Goal: Task Accomplishment & Management: Manage account settings

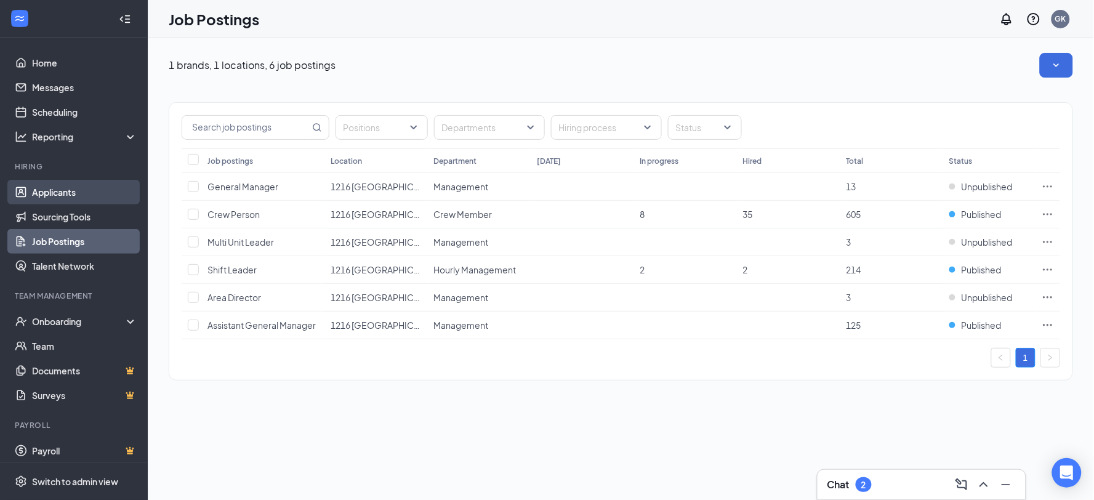
click at [91, 193] on link "Applicants" at bounding box center [84, 192] width 105 height 25
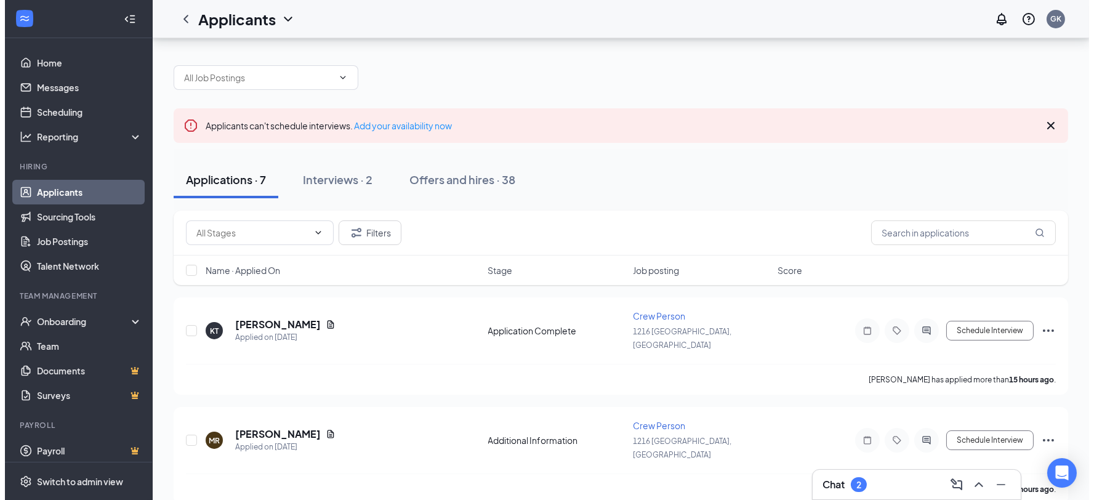
scroll to position [137, 0]
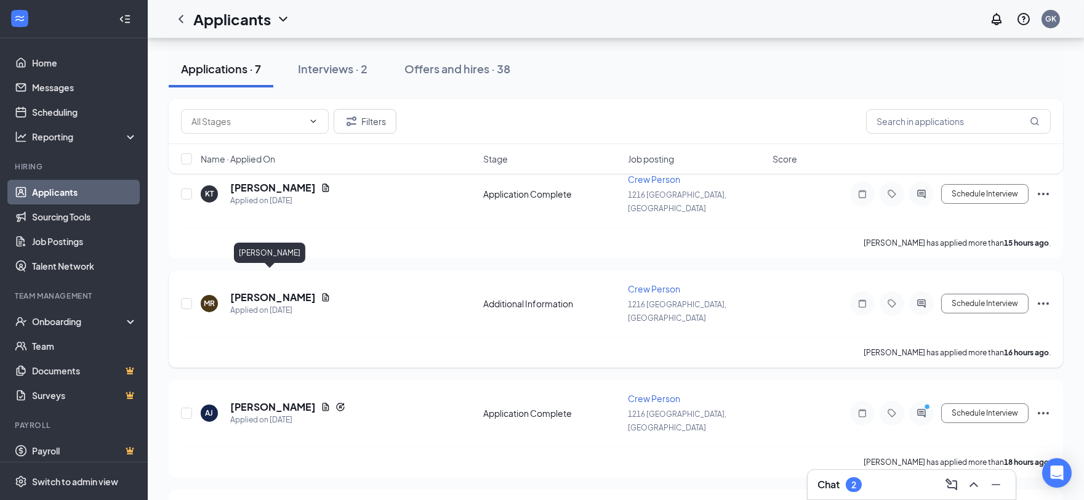
click at [257, 291] on h5 "[PERSON_NAME]" at bounding box center [273, 298] width 86 height 14
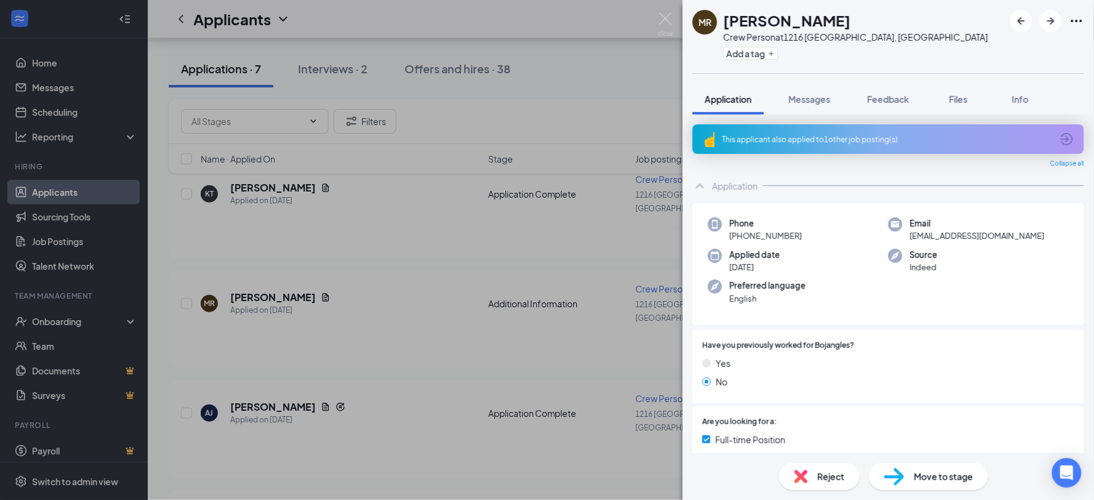
click at [649, 59] on div "[PERSON_NAME] Crew Person at [STREET_ADDRESS] Add a tag Application Messages Fe…" at bounding box center [547, 250] width 1094 height 500
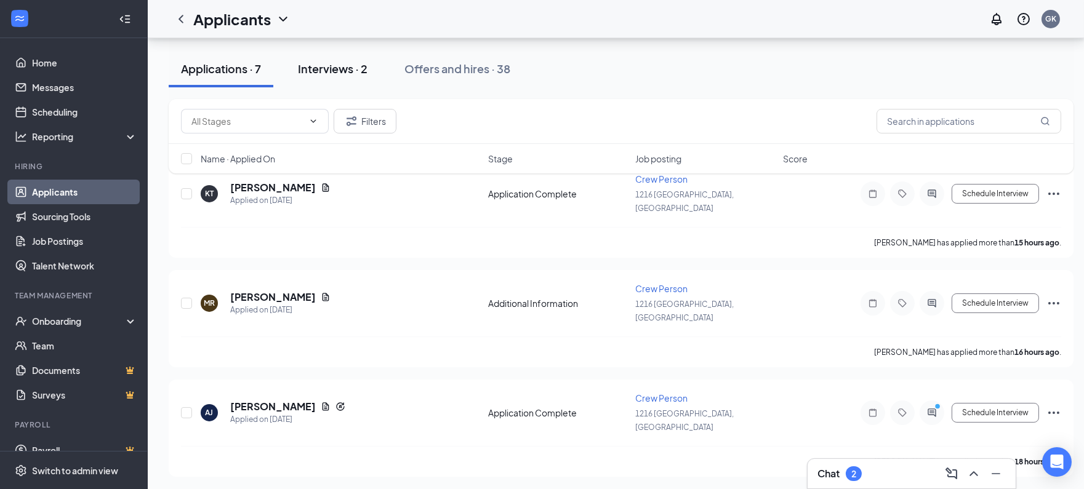
click at [356, 76] on div "Interviews · 2" at bounding box center [333, 68] width 70 height 15
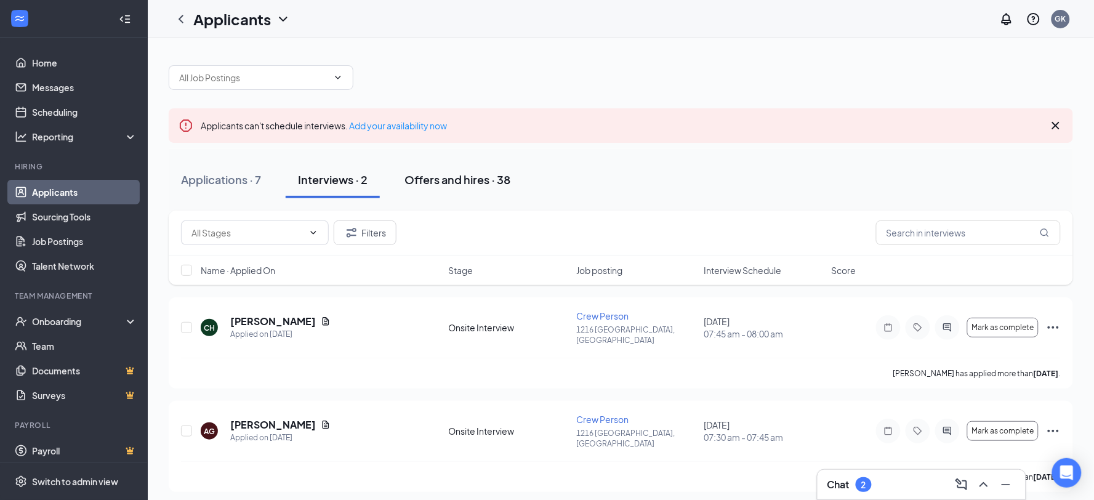
click at [442, 176] on div "Offers and hires · 38" at bounding box center [457, 179] width 106 height 15
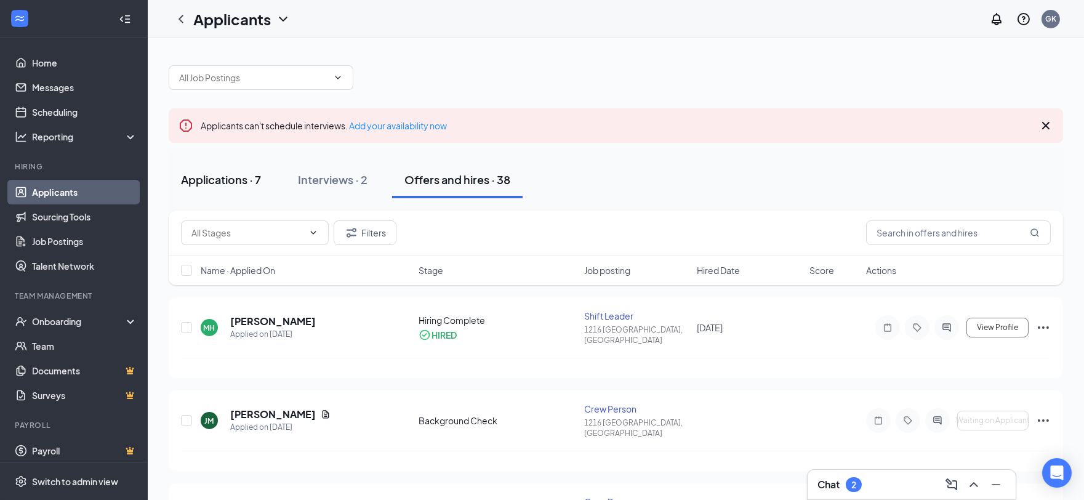
click at [233, 175] on div "Applications · 7" at bounding box center [221, 179] width 80 height 15
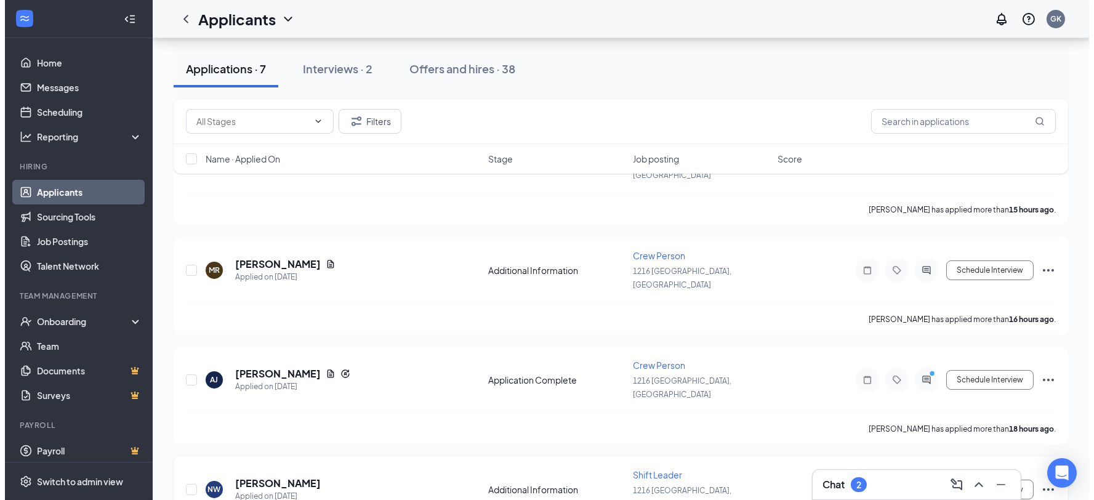
scroll to position [137, 0]
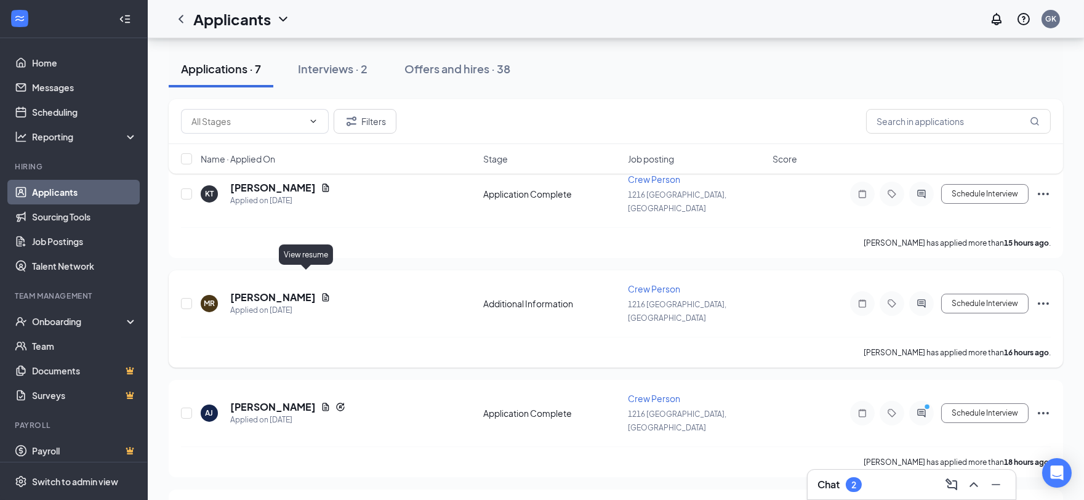
click at [321, 292] on icon "Document" at bounding box center [326, 297] width 10 height 10
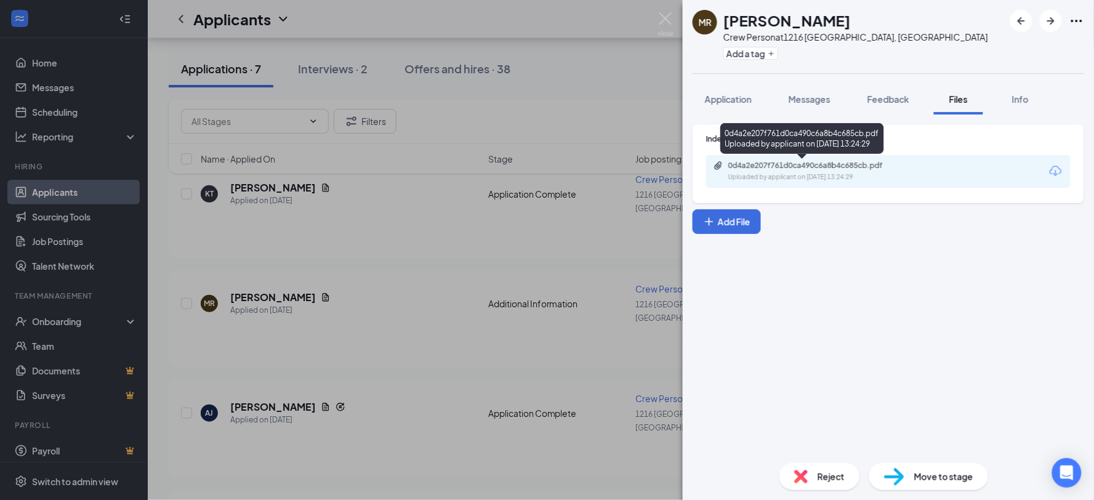
click at [763, 167] on div "0d4a2e207f761d0ca490c6a8b4c685cb.pdf" at bounding box center [814, 166] width 172 height 10
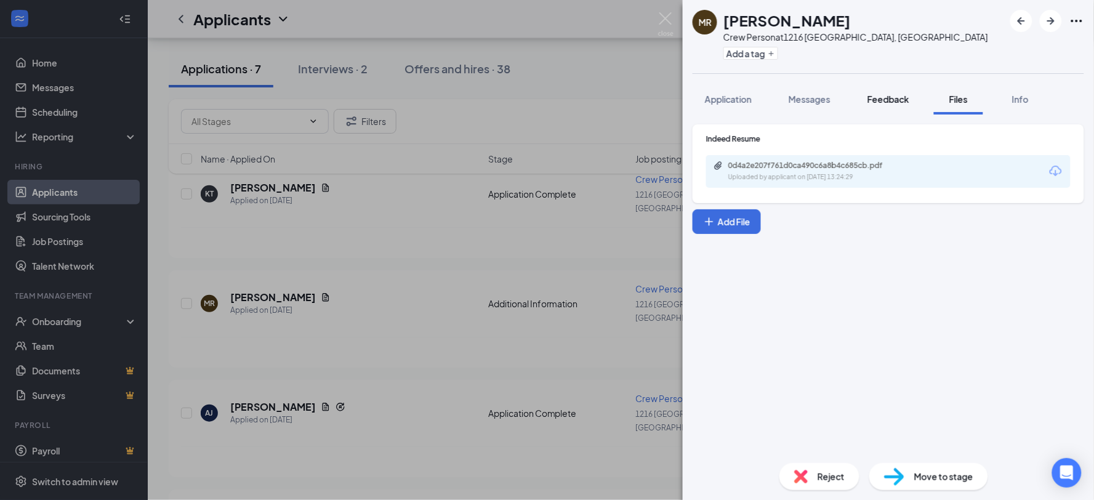
click at [900, 95] on span "Feedback" at bounding box center [888, 99] width 42 height 11
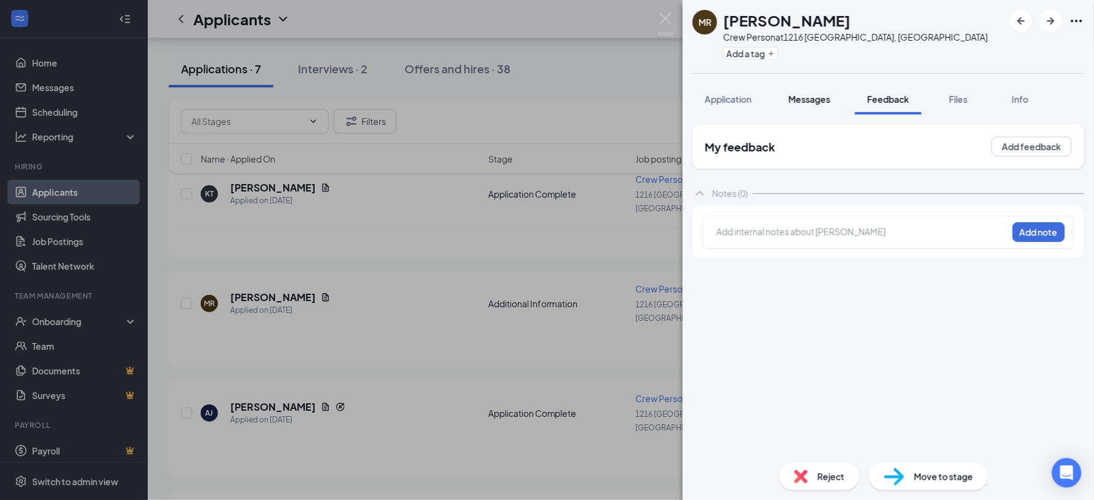
click at [816, 98] on span "Messages" at bounding box center [810, 99] width 42 height 11
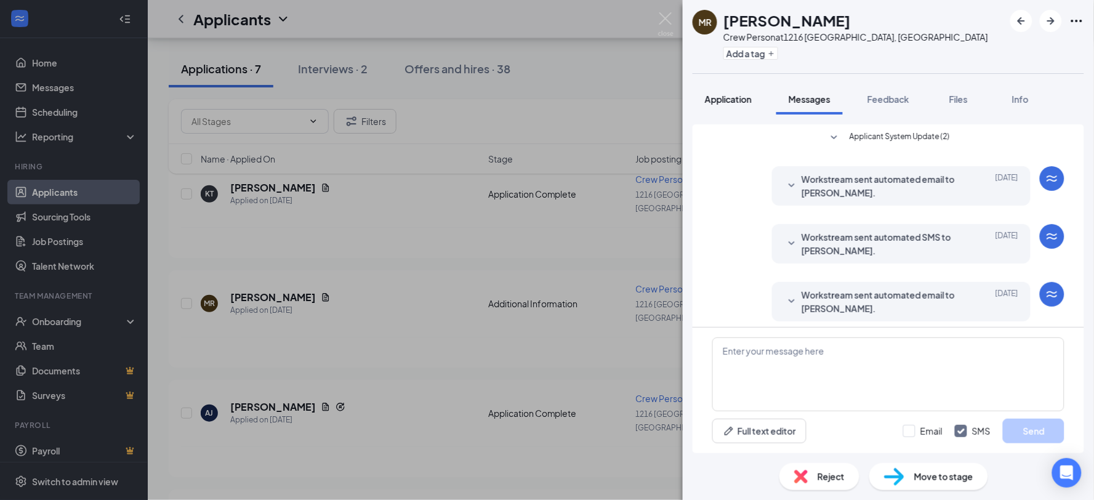
click at [736, 97] on span "Application" at bounding box center [728, 99] width 47 height 11
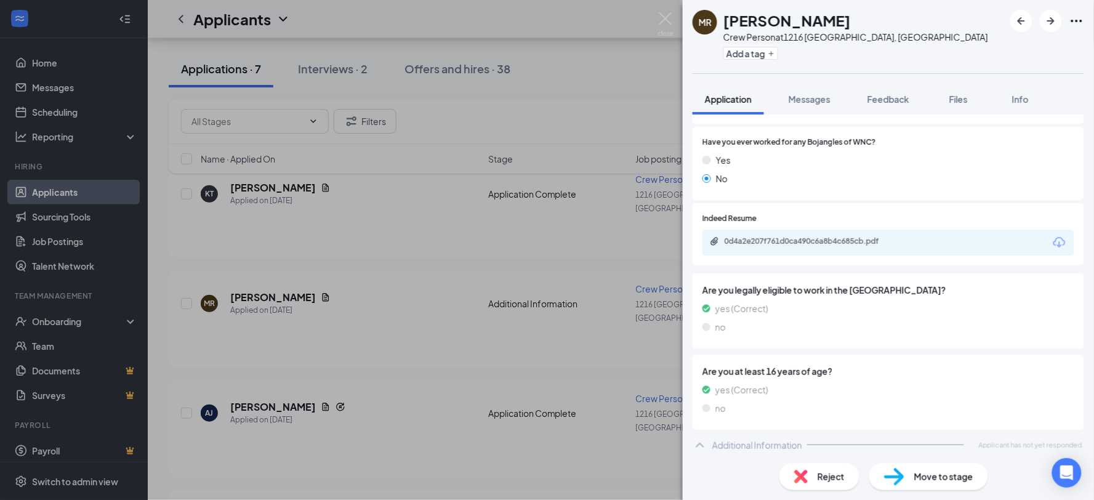
scroll to position [395, 0]
click at [739, 437] on div "Additional Information" at bounding box center [757, 442] width 90 height 12
click at [746, 436] on div "Additional Information" at bounding box center [757, 442] width 90 height 12
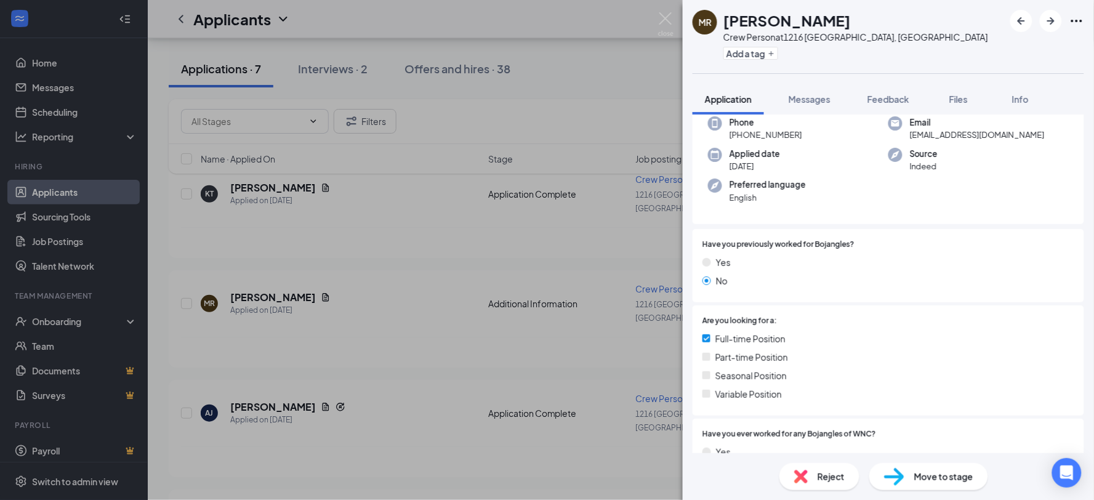
scroll to position [0, 0]
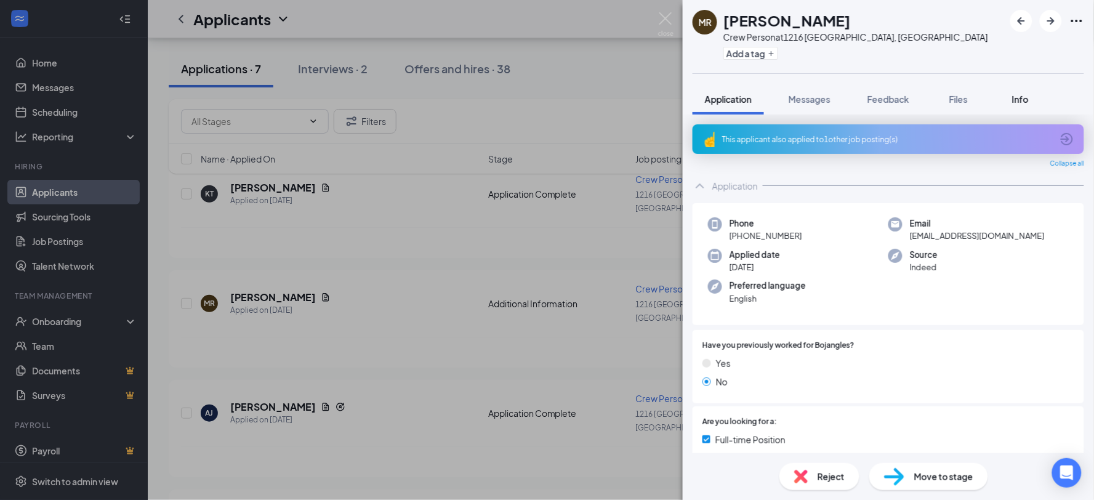
click at [1016, 90] on button "Info" at bounding box center [1019, 99] width 49 height 31
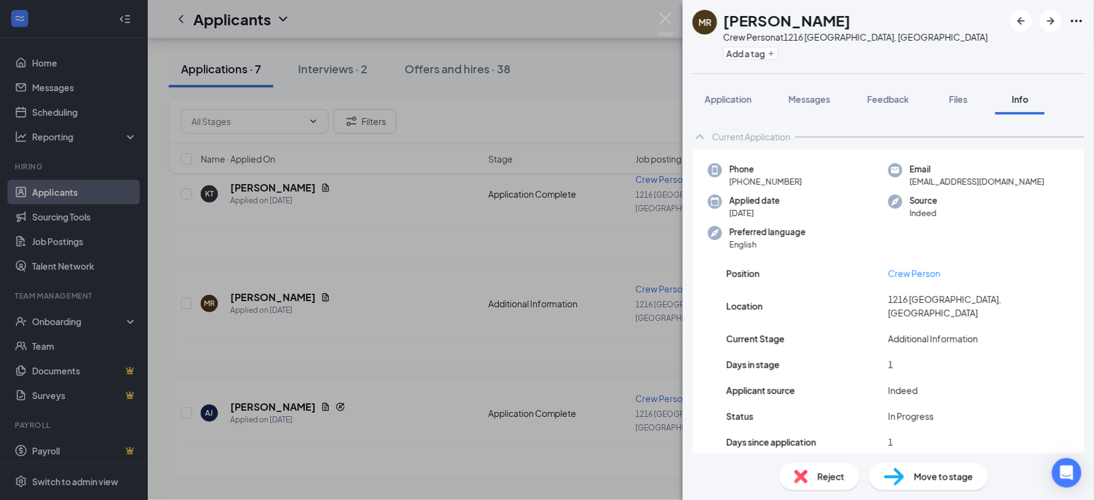
click at [743, 137] on div "Current Application" at bounding box center [751, 137] width 78 height 12
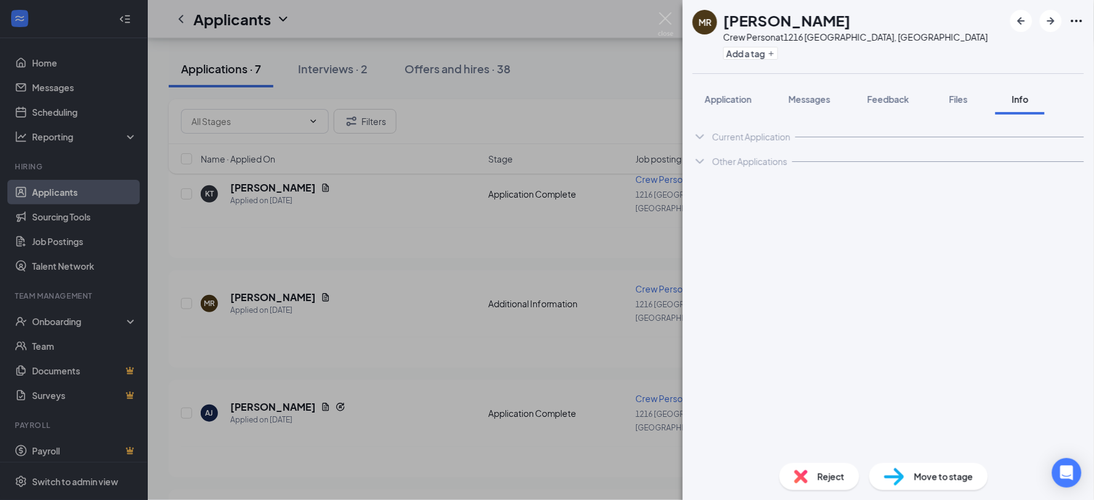
click at [741, 133] on div "Current Application" at bounding box center [751, 137] width 78 height 12
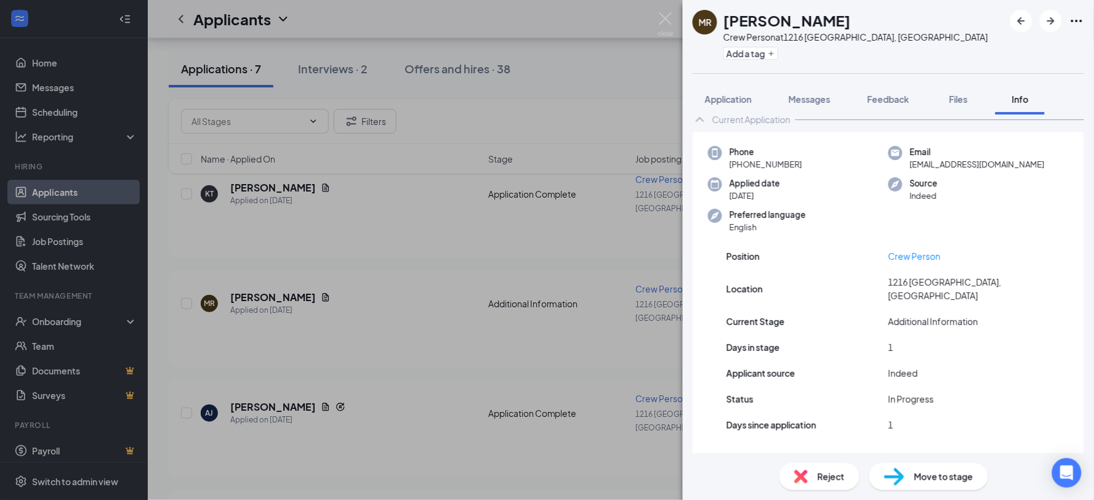
scroll to position [33, 0]
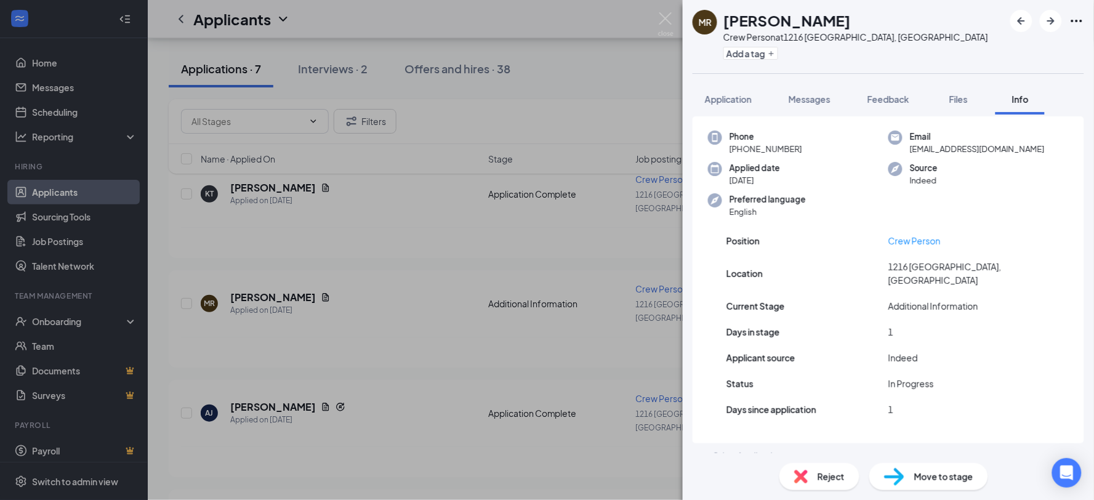
click at [736, 449] on div "Other Applications" at bounding box center [749, 455] width 75 height 12
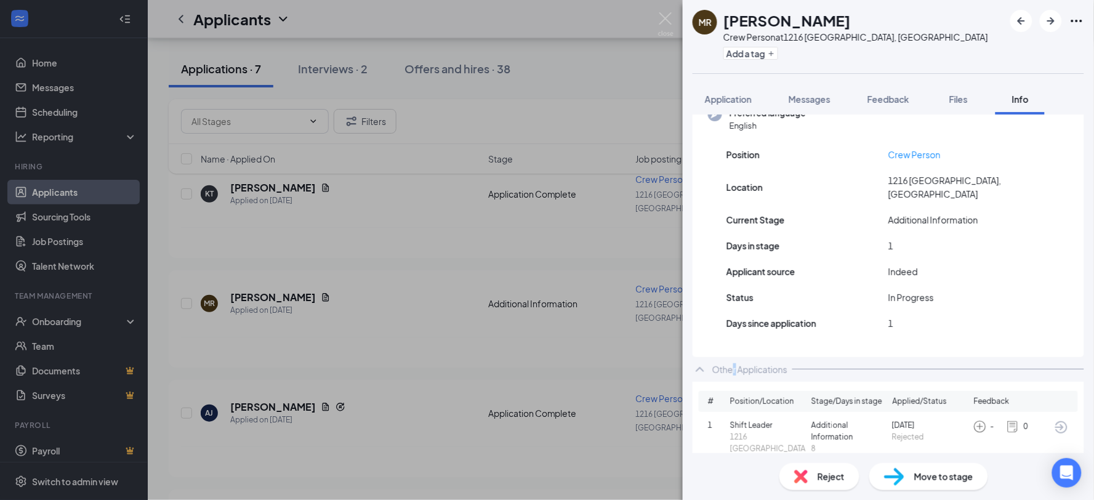
scroll to position [120, 0]
click at [725, 362] on div "Other Applications" at bounding box center [749, 368] width 75 height 12
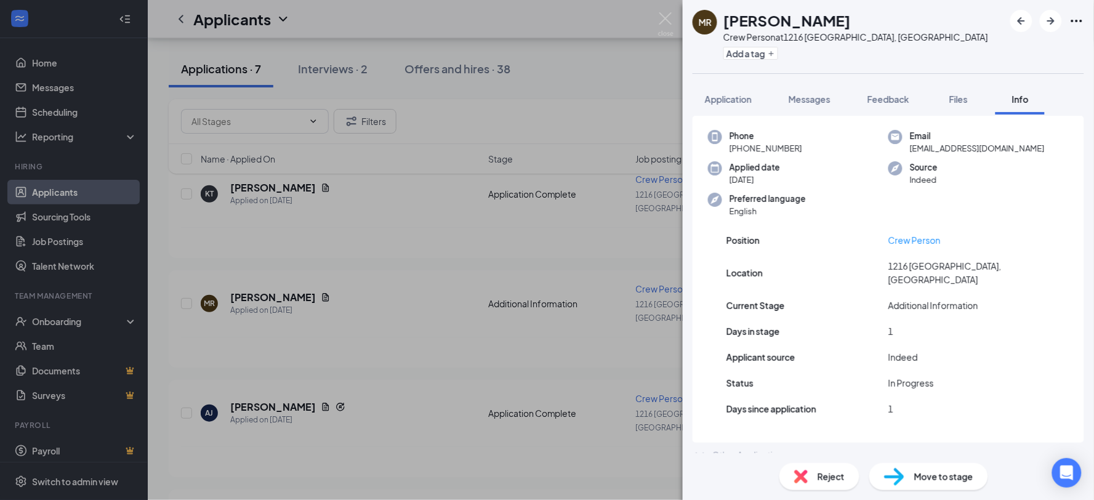
scroll to position [33, 0]
click at [717, 94] on span "Application" at bounding box center [728, 99] width 47 height 11
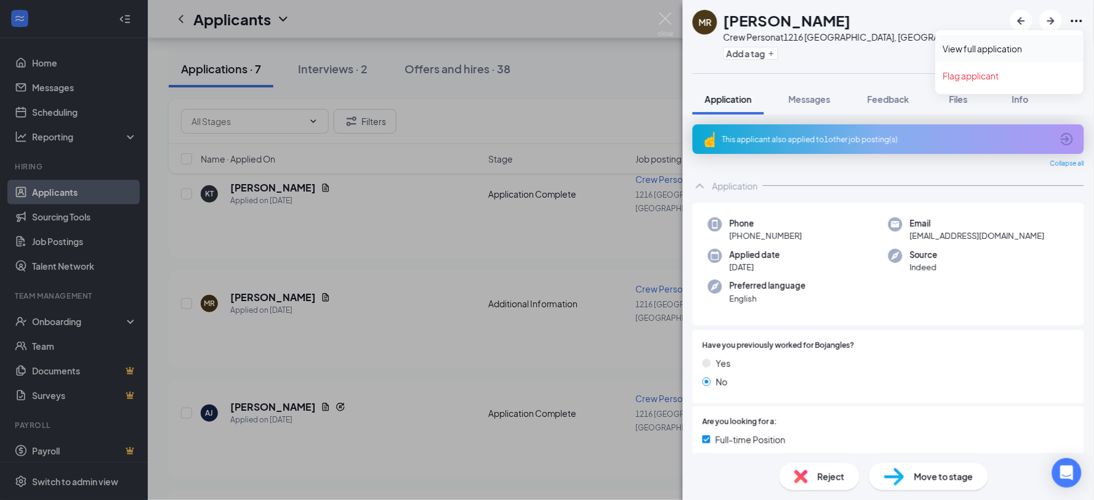
click at [1005, 47] on link "View full application" at bounding box center [1009, 48] width 133 height 12
click at [639, 57] on div "[PERSON_NAME] Crew Person at [STREET_ADDRESS] Add a tag Application Messages Fe…" at bounding box center [547, 250] width 1094 height 500
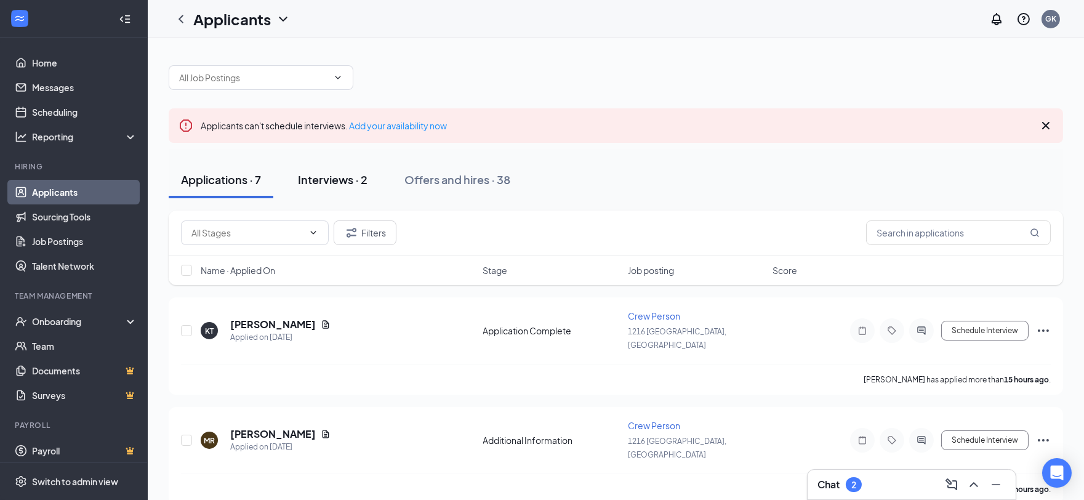
click at [340, 179] on div "Interviews · 2" at bounding box center [333, 179] width 70 height 15
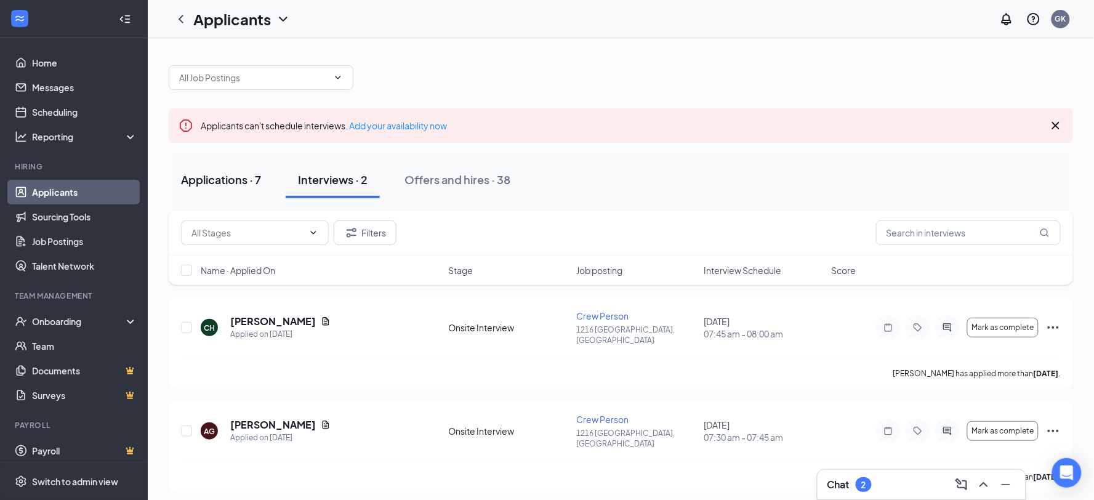
click at [230, 175] on div "Applications · 7" at bounding box center [221, 179] width 80 height 15
